Goal: Task Accomplishment & Management: Use online tool/utility

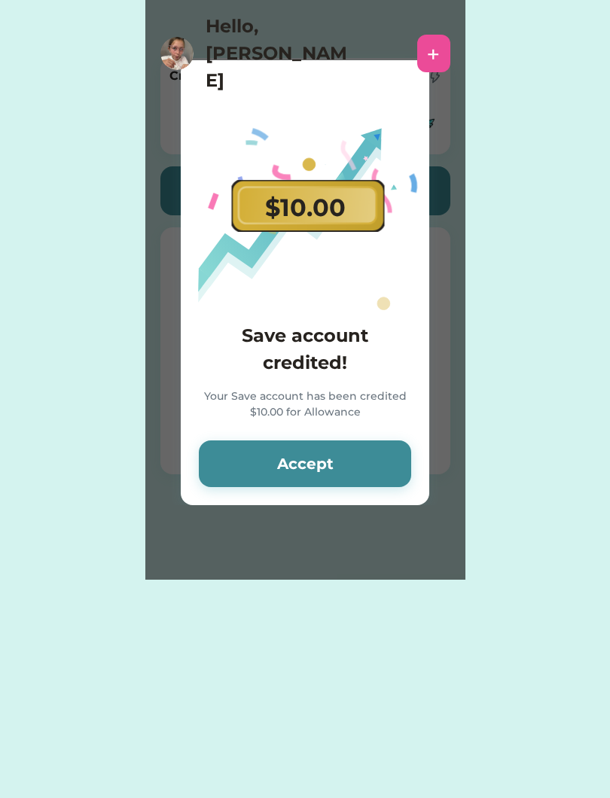
click at [285, 441] on button "Accept" at bounding box center [305, 464] width 212 height 47
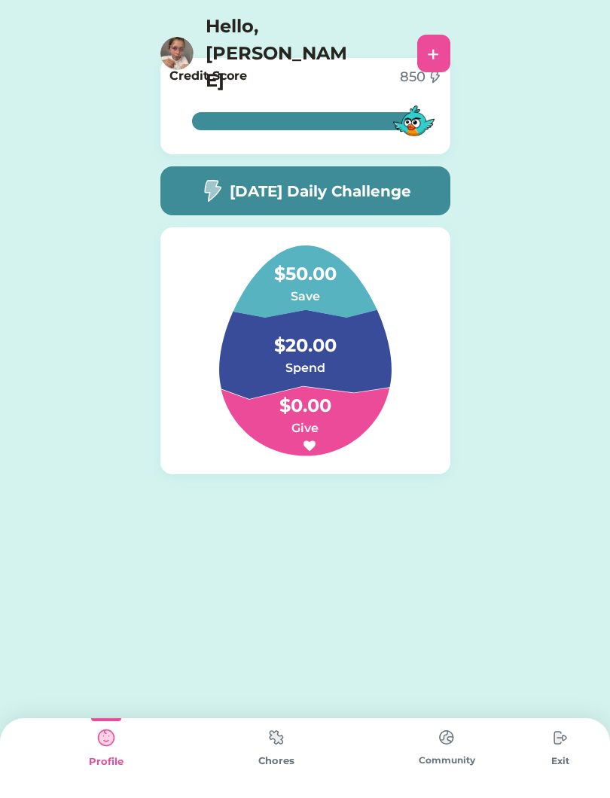
click at [285, 751] on img at bounding box center [276, 737] width 30 height 29
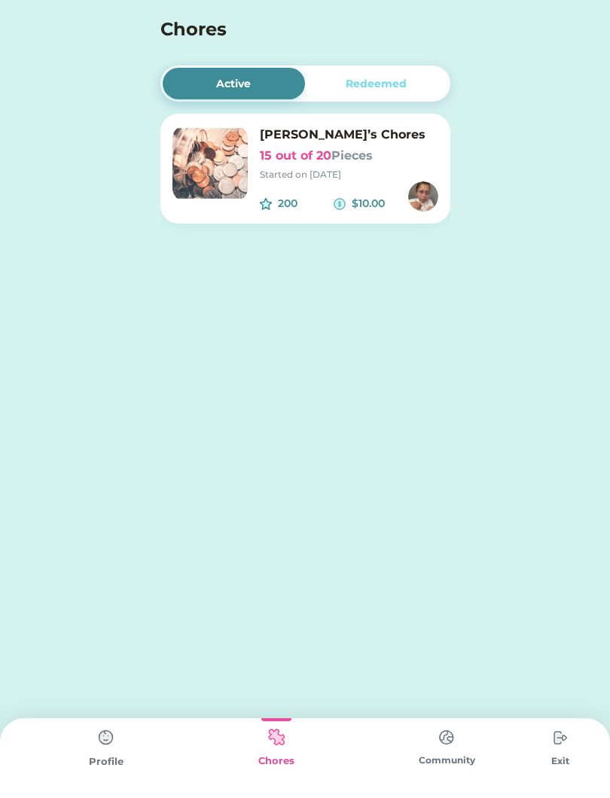
click at [202, 170] on img at bounding box center [209, 163] width 75 height 75
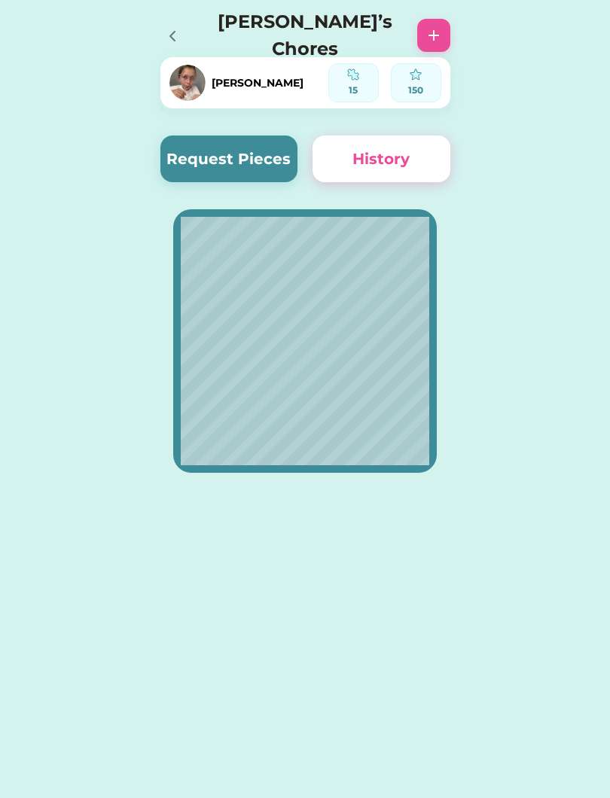
click at [200, 157] on button "Request Pieces" at bounding box center [229, 159] width 138 height 47
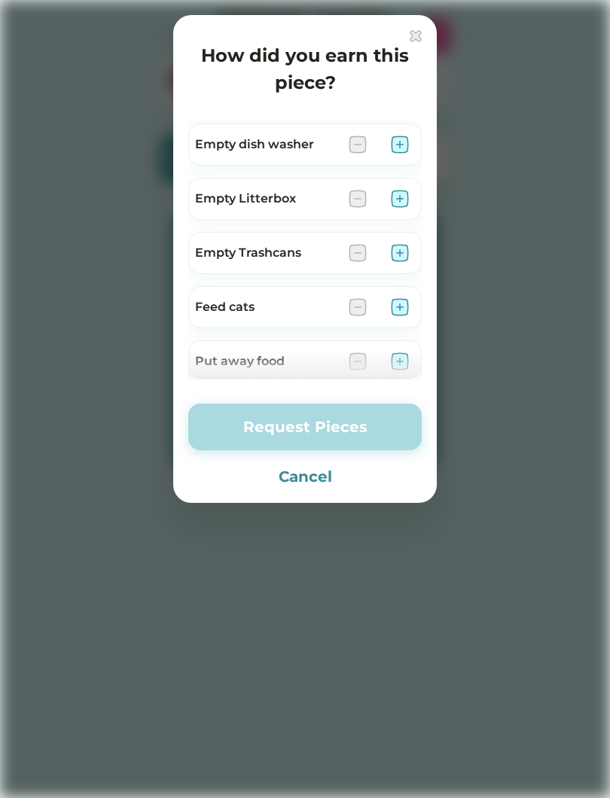
scroll to position [227, 0]
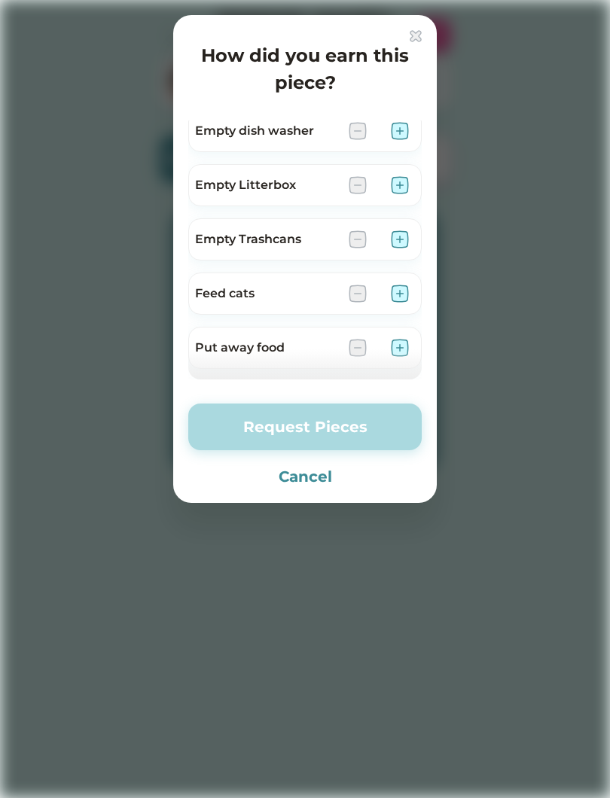
click at [405, 299] on img at bounding box center [400, 294] width 18 height 18
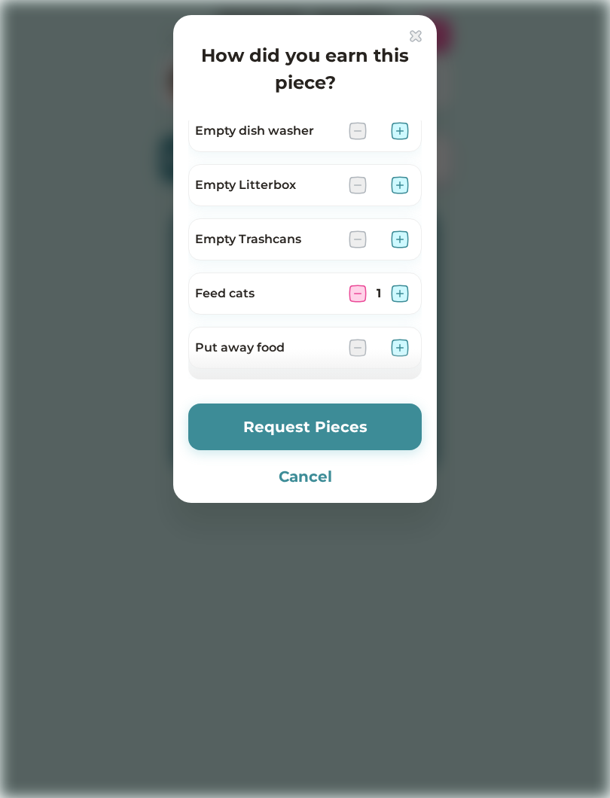
click at [400, 288] on img at bounding box center [400, 294] width 18 height 18
click at [395, 423] on button "Request Pieces" at bounding box center [304, 427] width 233 height 47
